Goal: Transaction & Acquisition: Purchase product/service

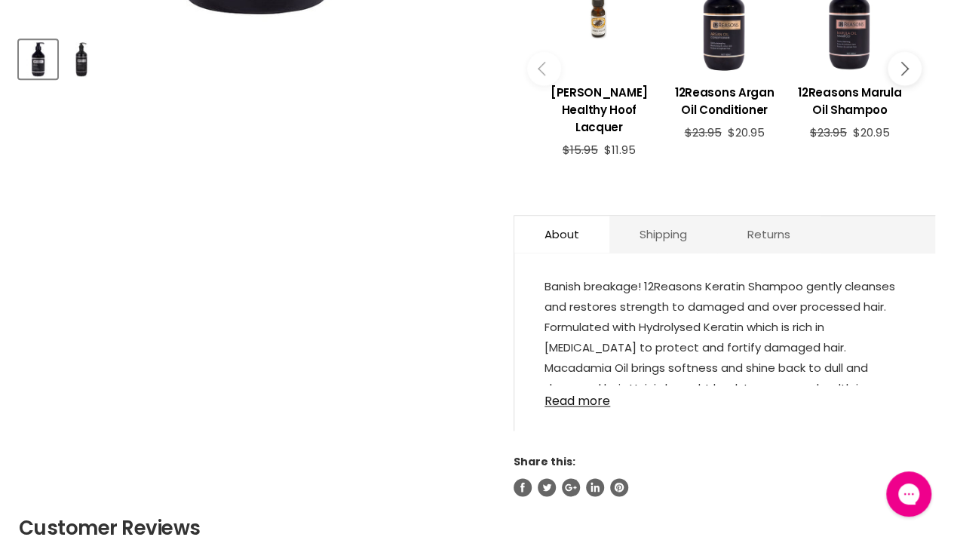
scroll to position [678, 0]
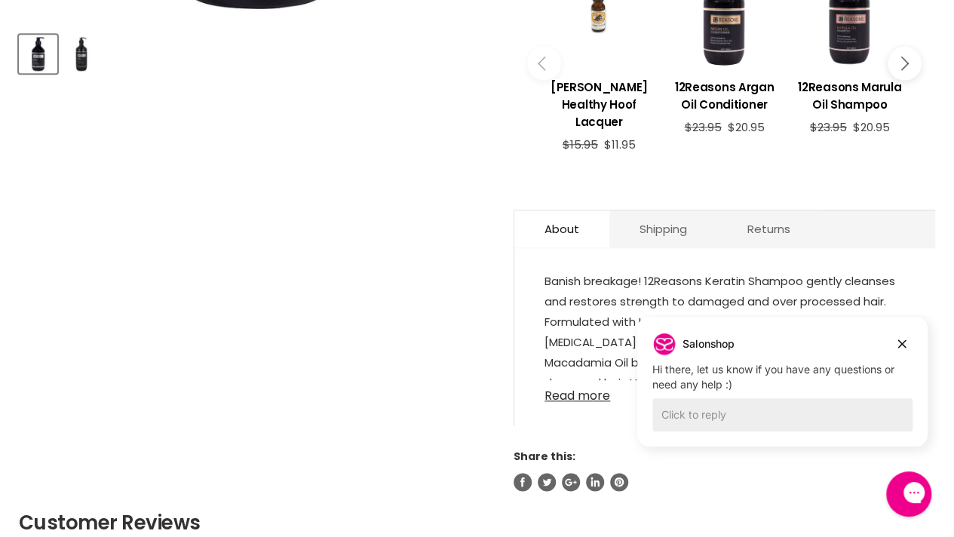
click at [585, 380] on link "Read more" at bounding box center [724, 391] width 360 height 23
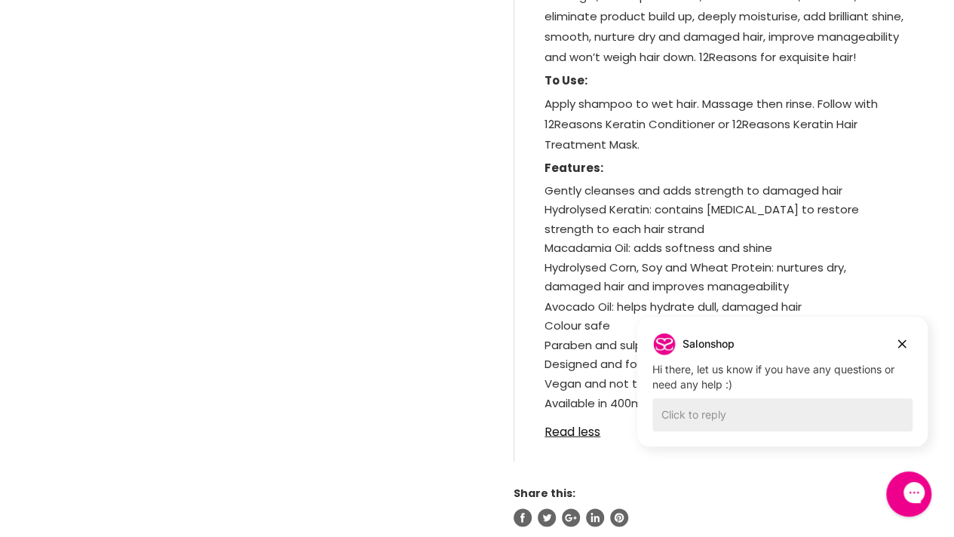
scroll to position [1129, 0]
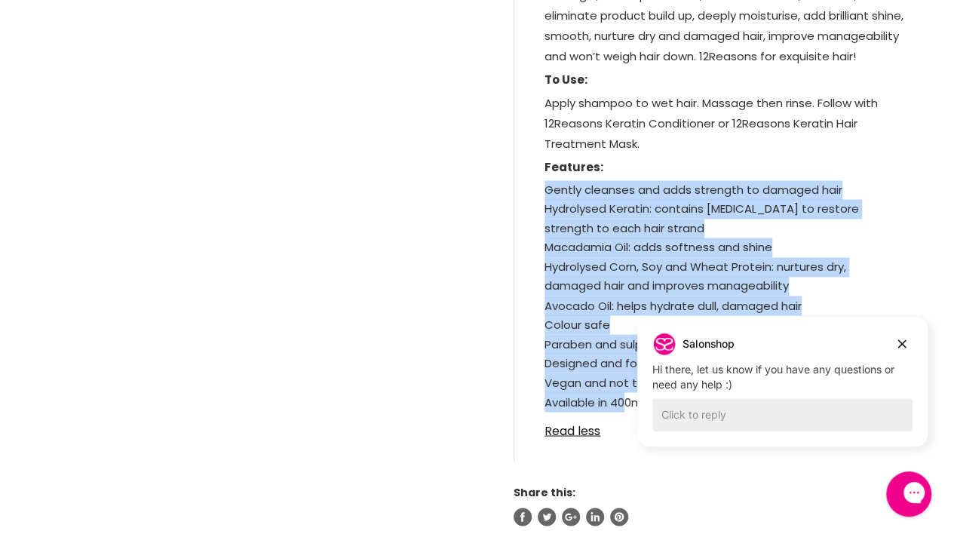
drag, startPoint x: 539, startPoint y: 173, endPoint x: 623, endPoint y: 387, distance: 229.2
click at [623, 387] on div "Banish breakage! 12Reasons Keratin Shampoo gently cleanses and restores strengt…" at bounding box center [724, 136] width 421 height 649
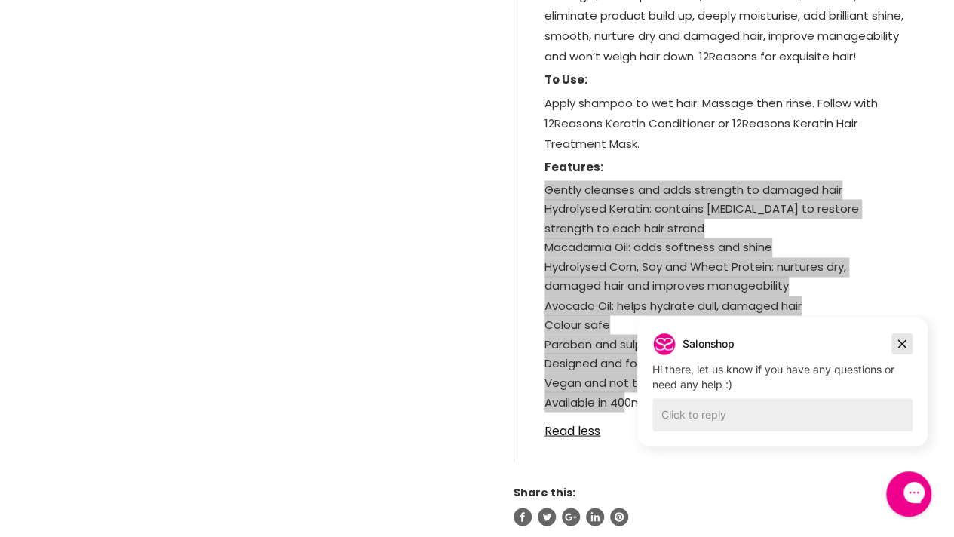
click at [898, 342] on icon "Dismiss campaign" at bounding box center [901, 344] width 15 height 18
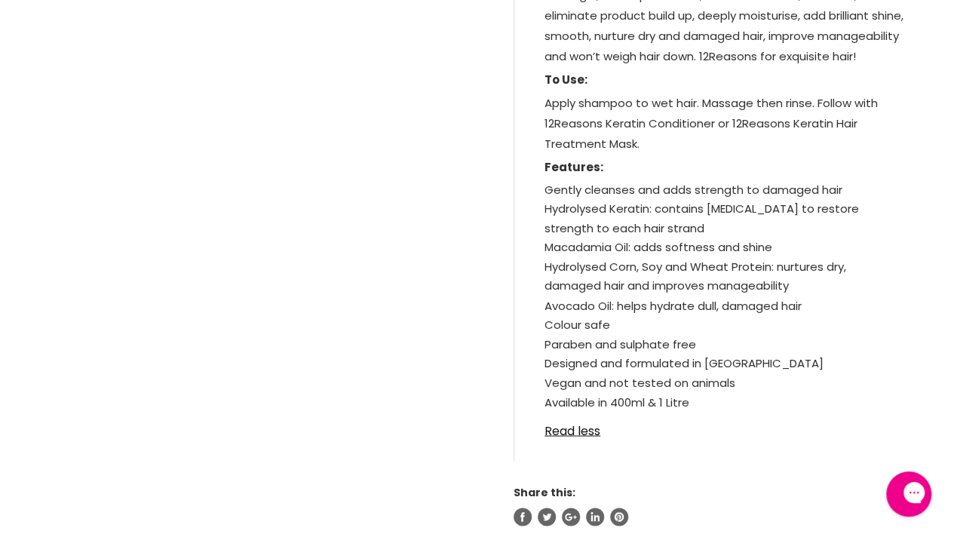
click at [703, 391] on p "Available in 400ml & 1 Litre" at bounding box center [724, 402] width 360 height 23
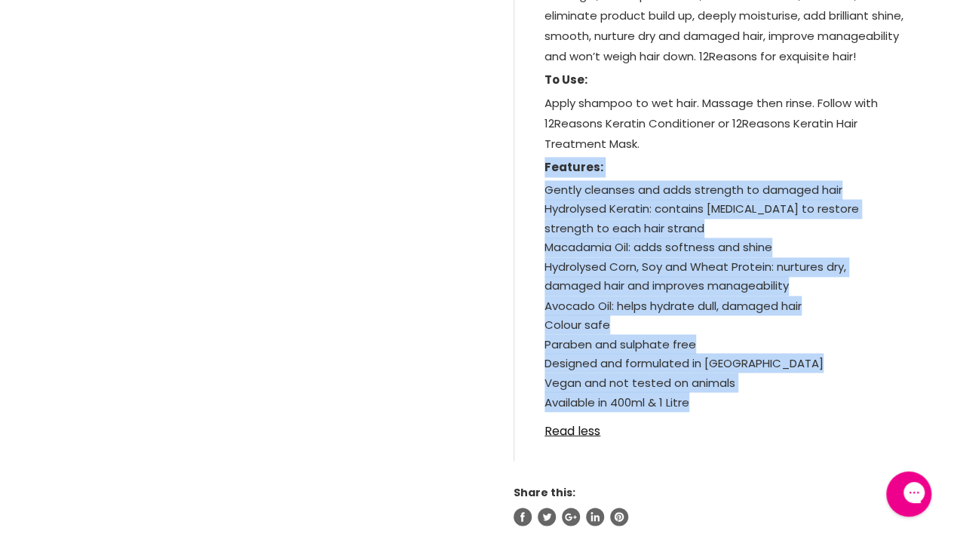
drag, startPoint x: 695, startPoint y: 381, endPoint x: 536, endPoint y: 151, distance: 280.2
click at [536, 151] on div "Banish breakage! 12Reasons Keratin Shampoo gently cleanses and restores strengt…" at bounding box center [724, 136] width 421 height 649
copy div "Features: Gently cleanses and adds strength to damaged hair Hydrolysed Keratin:…"
